Goal: Task Accomplishment & Management: Complete application form

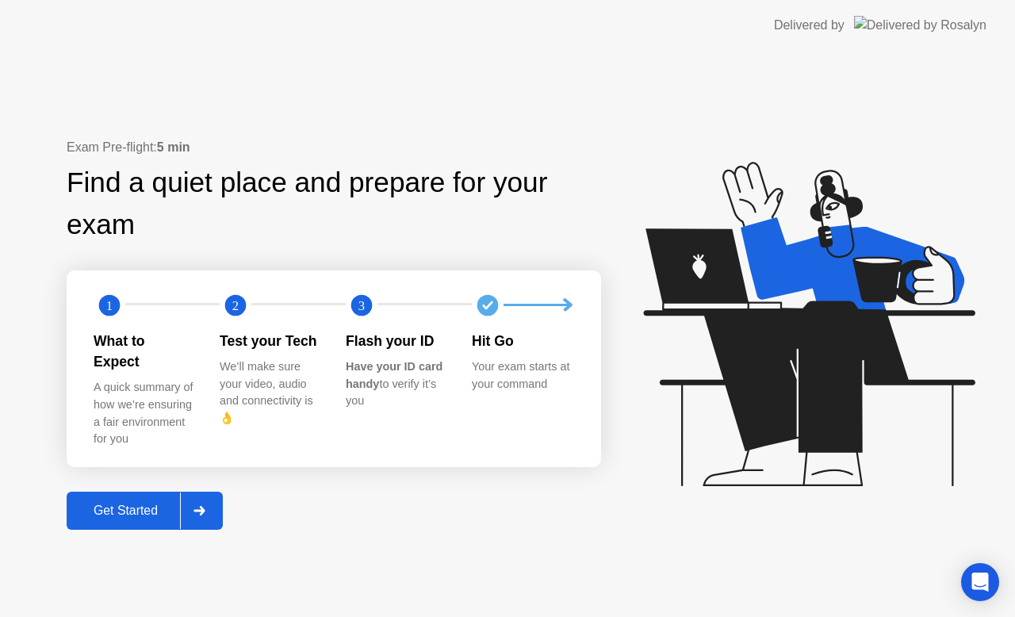
click at [147, 503] on div "Get Started" at bounding box center [125, 510] width 109 height 14
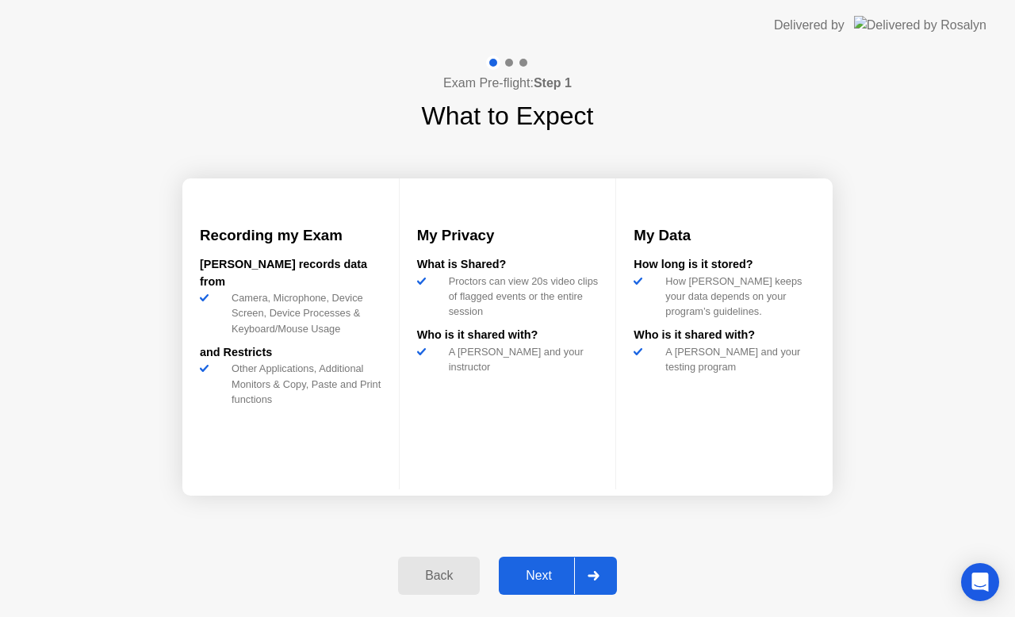
click at [546, 571] on div "Next" at bounding box center [538, 576] width 71 height 14
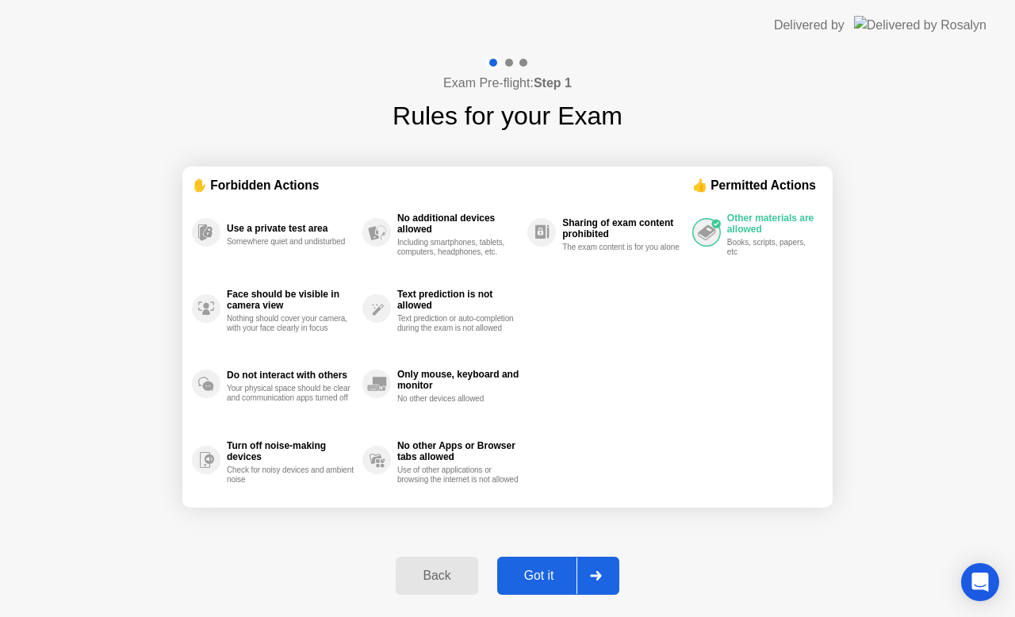
click at [546, 569] on div "Got it" at bounding box center [539, 576] width 75 height 14
select select "**********"
select select "*******"
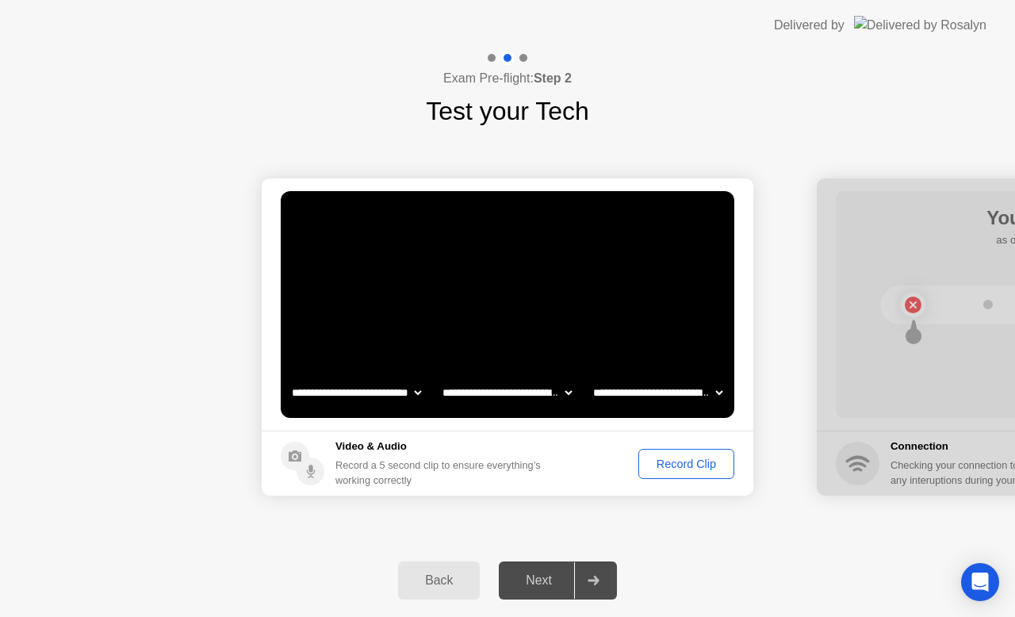
click at [682, 466] on div "Record Clip" at bounding box center [686, 463] width 85 height 13
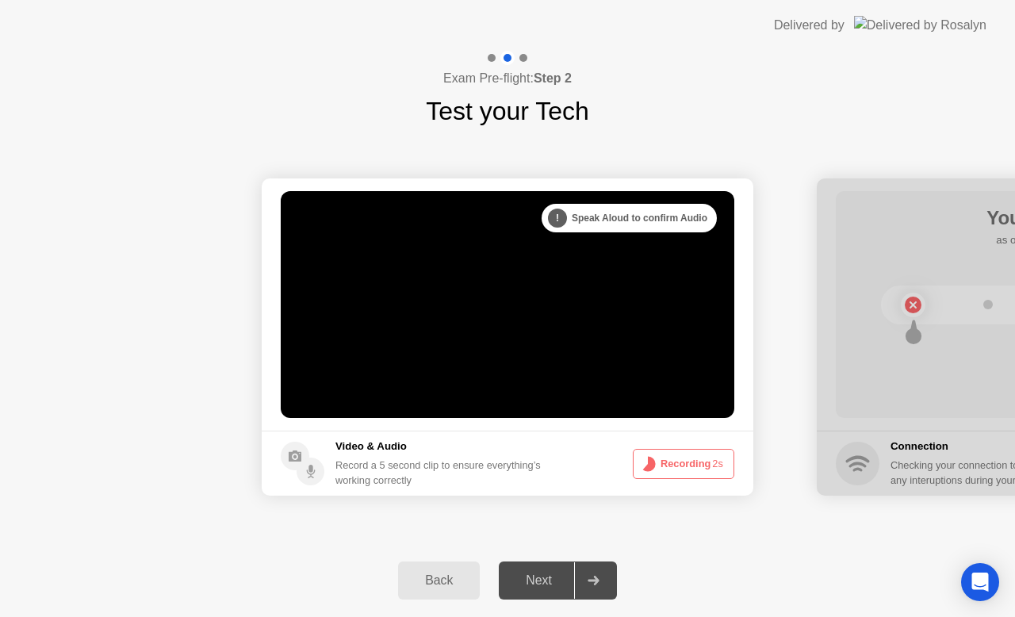
click at [544, 577] on div "Next" at bounding box center [538, 580] width 71 height 14
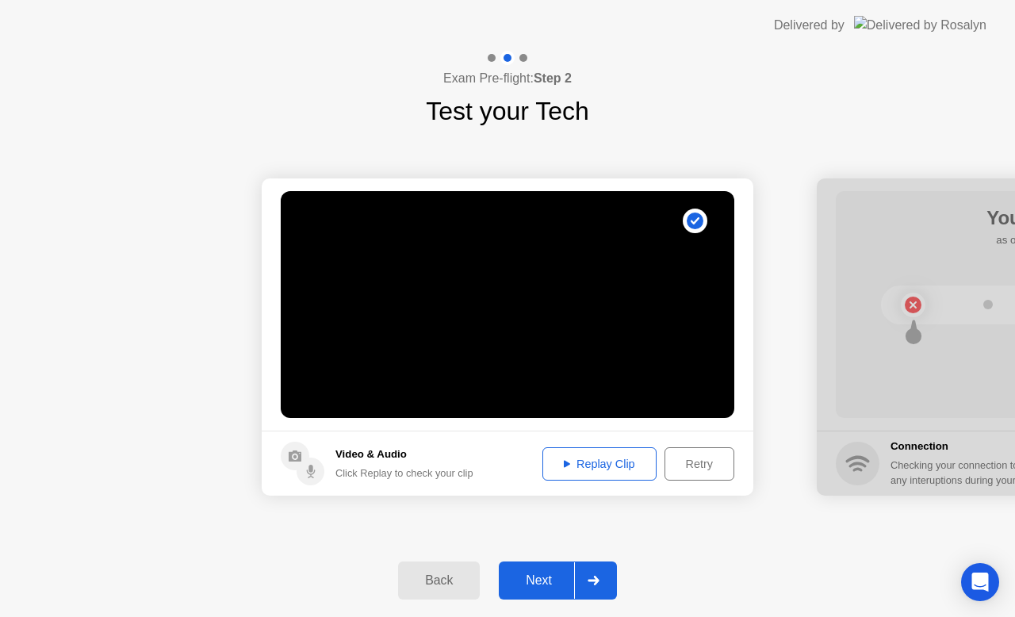
click at [543, 573] on div "Next" at bounding box center [538, 580] width 71 height 14
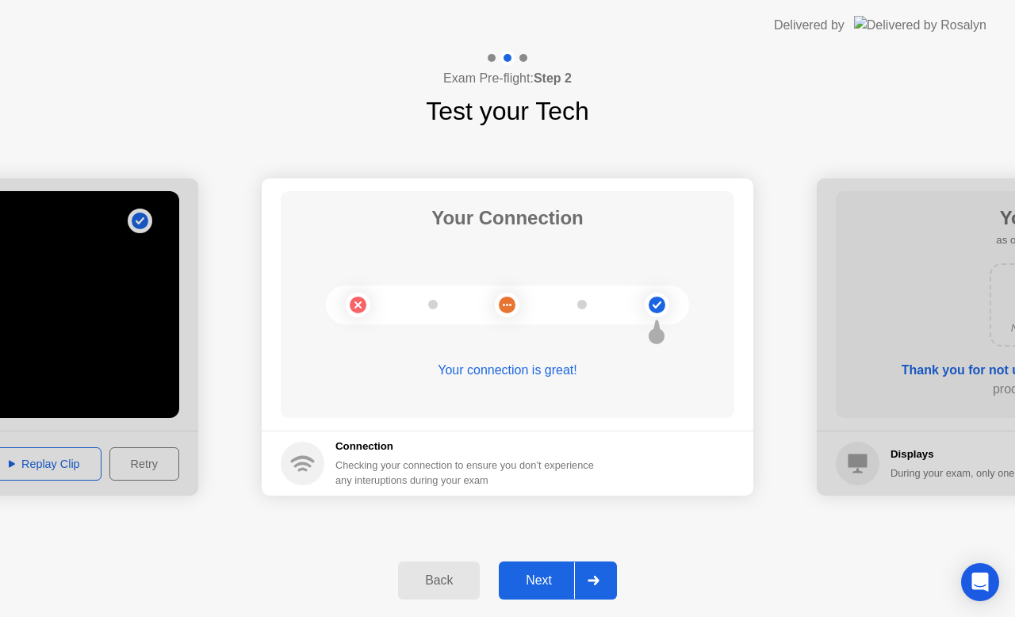
click at [550, 568] on button "Next" at bounding box center [558, 580] width 118 height 38
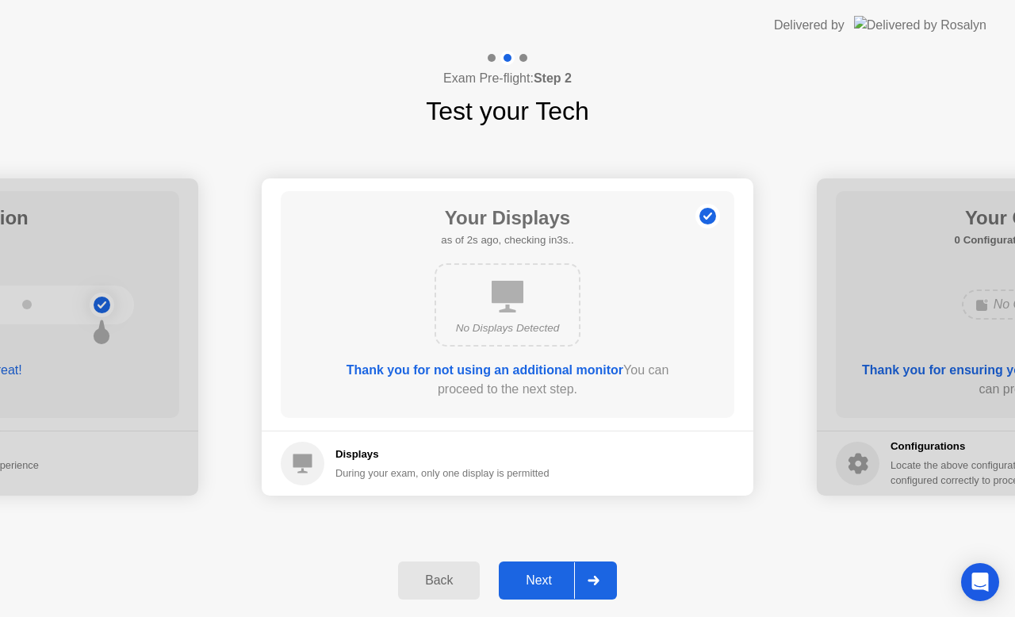
click at [550, 566] on button "Next" at bounding box center [558, 580] width 118 height 38
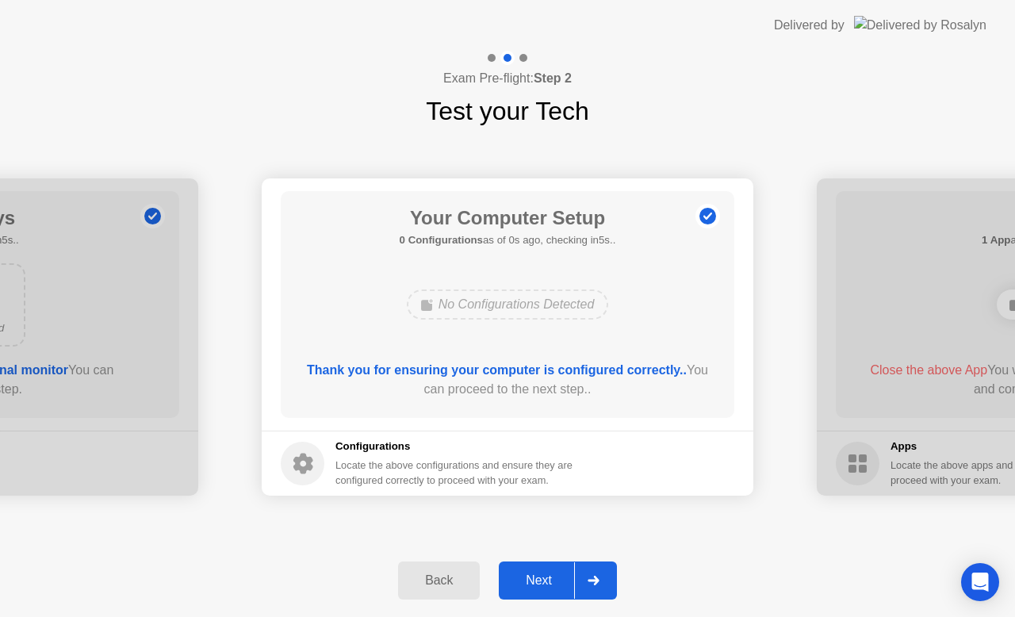
click at [543, 570] on button "Next" at bounding box center [558, 580] width 118 height 38
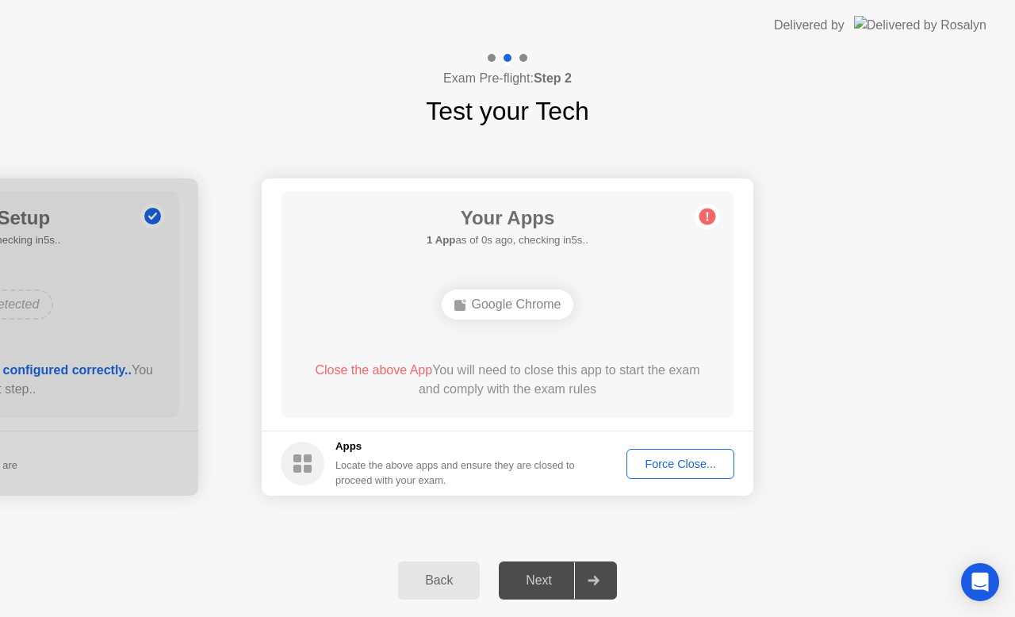
click at [684, 477] on button "Force Close..." at bounding box center [680, 464] width 108 height 30
click at [683, 463] on div "Force Close..." at bounding box center [680, 463] width 97 height 13
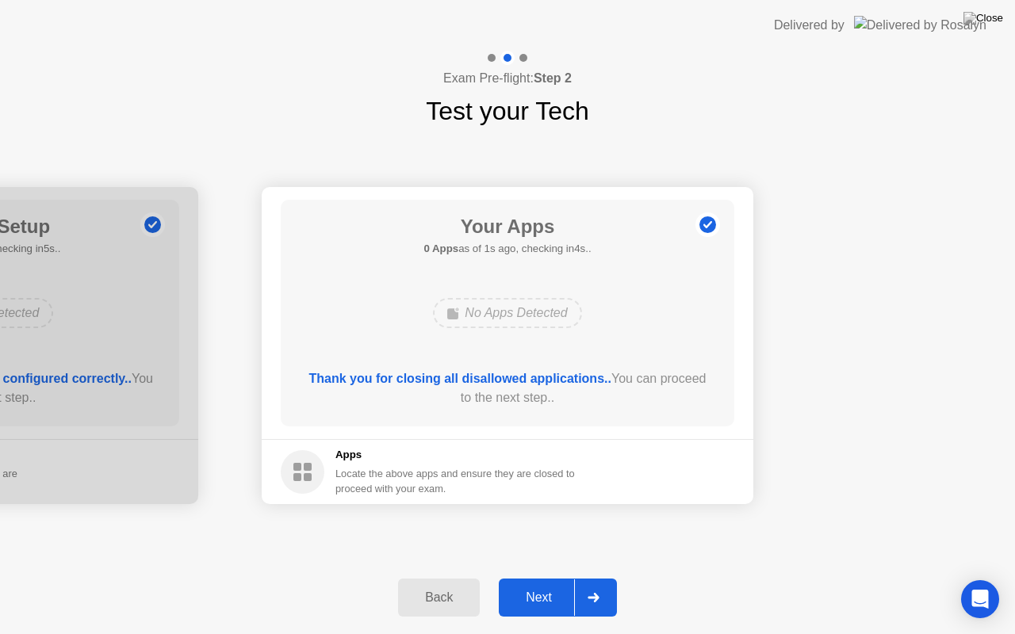
click at [543, 603] on div "Next" at bounding box center [538, 598] width 71 height 14
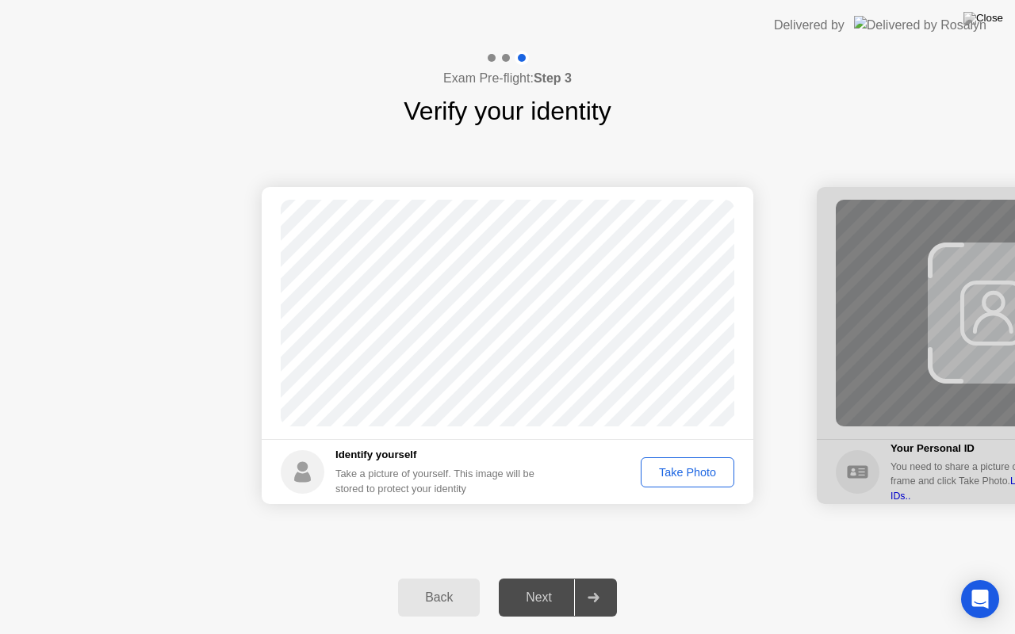
click at [699, 474] on div "Take Photo" at bounding box center [687, 472] width 82 height 13
click at [531, 600] on div "Next" at bounding box center [538, 598] width 71 height 14
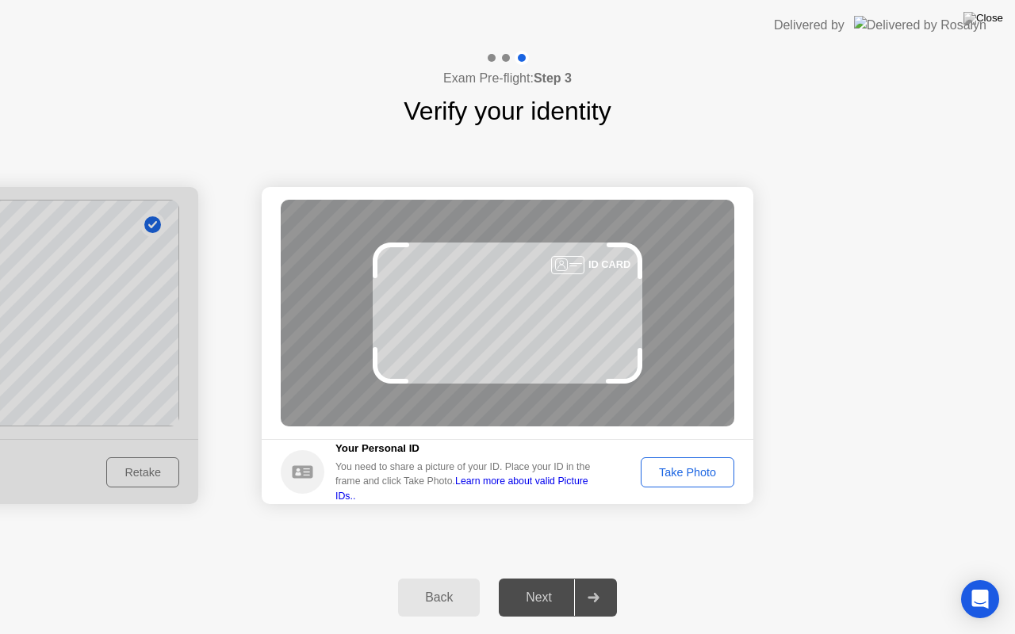
click at [686, 472] on div "Take Photo" at bounding box center [687, 472] width 82 height 13
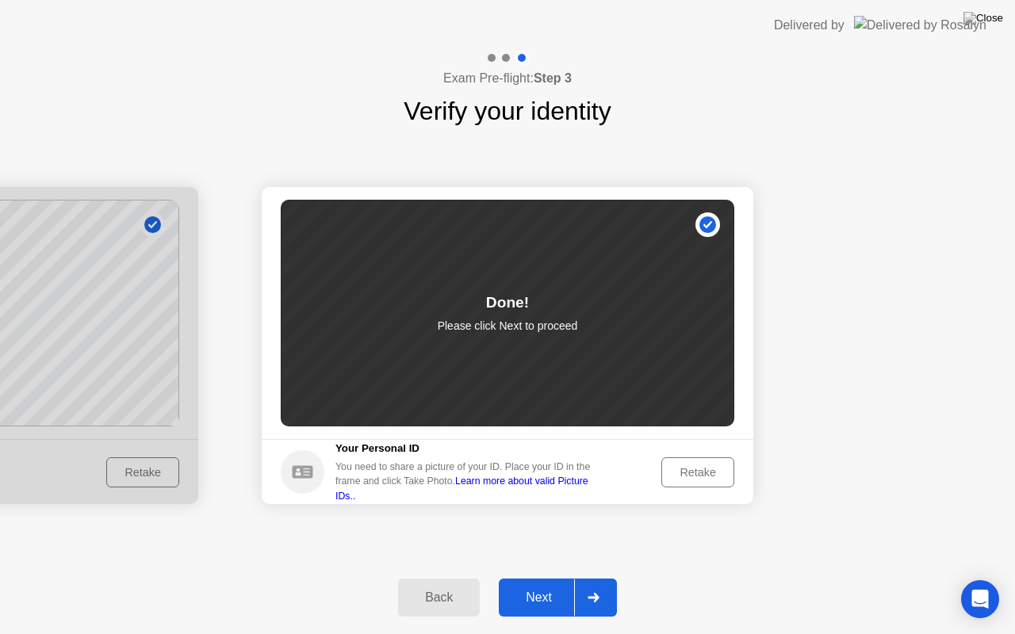
click at [541, 610] on button "Next" at bounding box center [558, 598] width 118 height 38
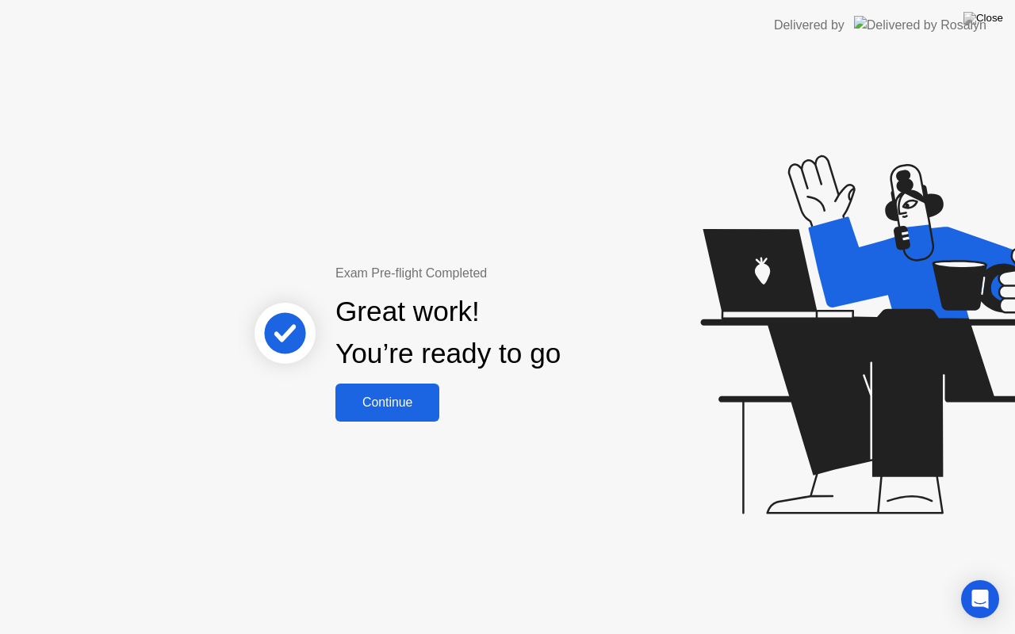
click at [397, 408] on div "Continue" at bounding box center [387, 403] width 94 height 14
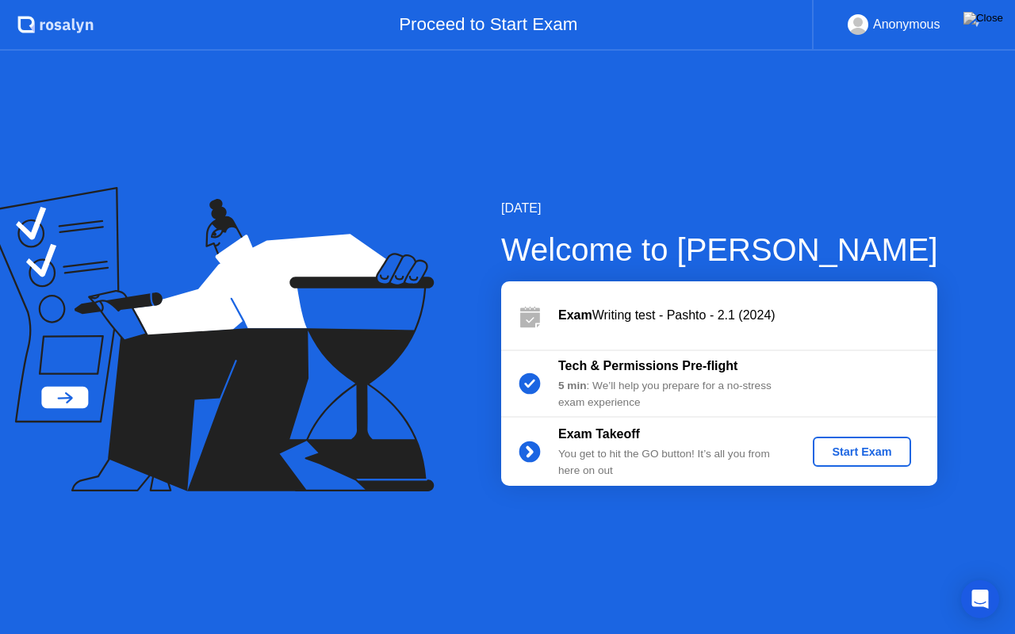
click at [871, 457] on div "Start Exam" at bounding box center [861, 452] width 85 height 13
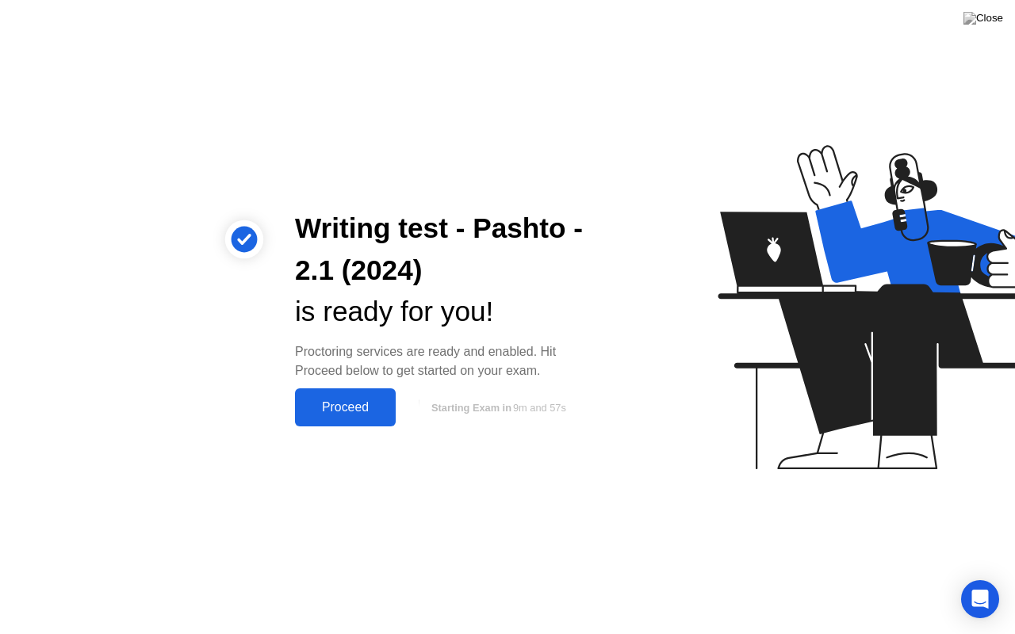
click at [346, 413] on div "Proceed" at bounding box center [345, 407] width 91 height 14
